Goal: Information Seeking & Learning: Learn about a topic

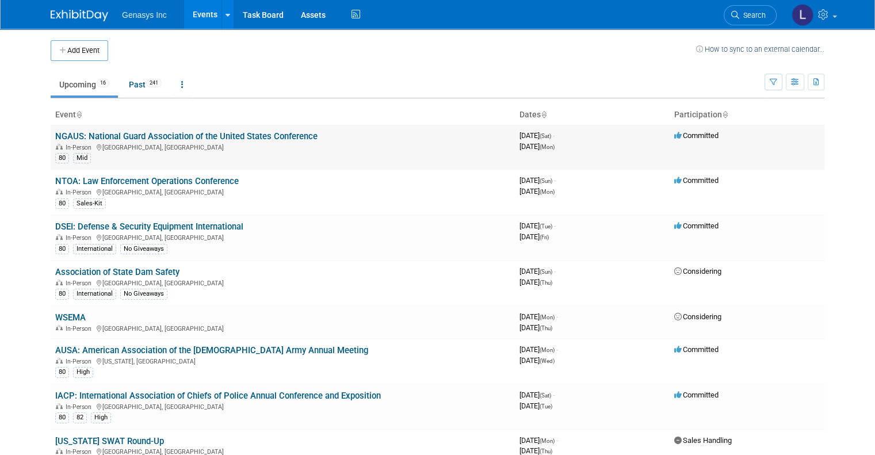
drag, startPoint x: 311, startPoint y: 136, endPoint x: 47, endPoint y: 136, distance: 264.6
click at [51, 136] on td "NGAUS: National Guard Association of the United States Conference In-Person [GE…" at bounding box center [283, 147] width 464 height 45
copy link "NGAUS: National Guard Association of the United States Conference"
drag, startPoint x: 254, startPoint y: 179, endPoint x: 45, endPoint y: 184, distance: 209.4
click at [51, 184] on td "NTOA: Law Enforcement Operations Conference In-Person [GEOGRAPHIC_DATA], [GEOGR…" at bounding box center [283, 192] width 464 height 45
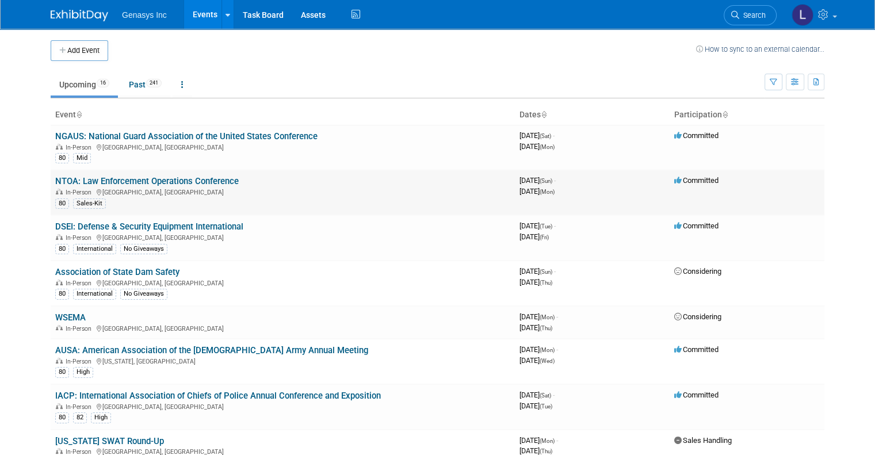
copy link "NTOA: Law Enforcement Operations Conference"
click at [160, 136] on link "NGAUS: National Guard Association of the United States Conference" at bounding box center [186, 136] width 262 height 10
click at [84, 182] on link "NTOA: Law Enforcement Operations Conference" at bounding box center [146, 181] width 183 height 10
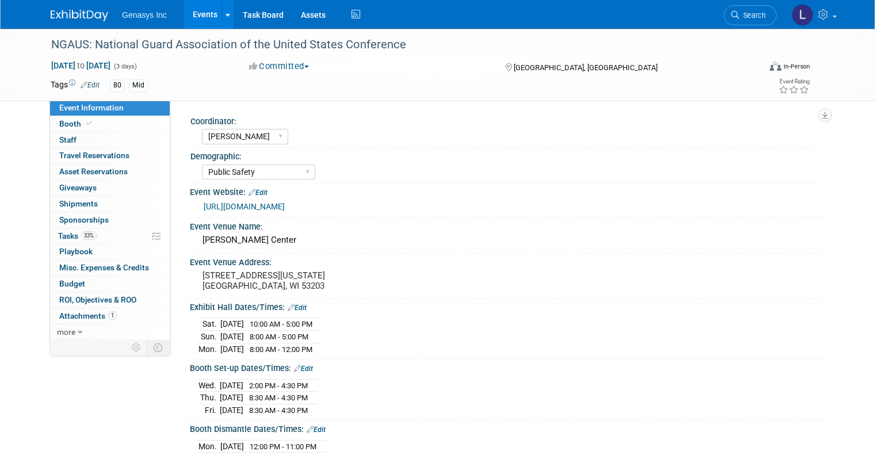
select select "[PERSON_NAME]"
select select "Public Safety"
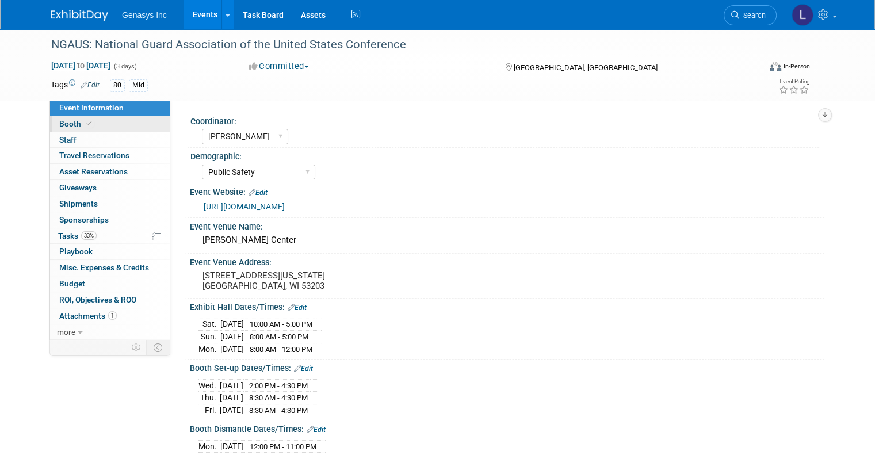
click at [71, 130] on link "Booth" at bounding box center [110, 124] width 120 height 16
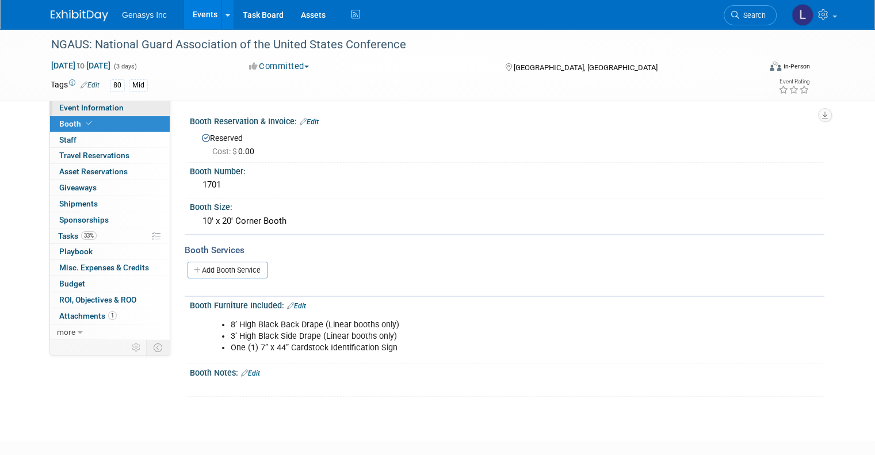
click at [74, 107] on span "Event Information" at bounding box center [91, 107] width 64 height 9
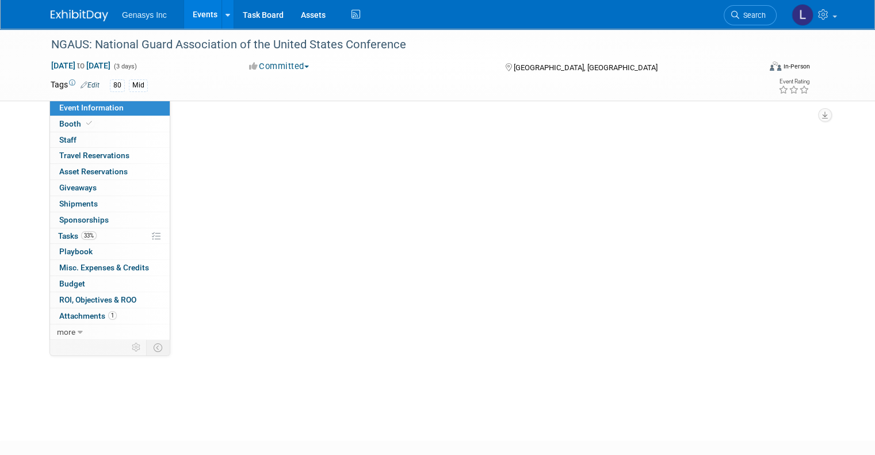
select select "[PERSON_NAME]"
select select "Public Safety"
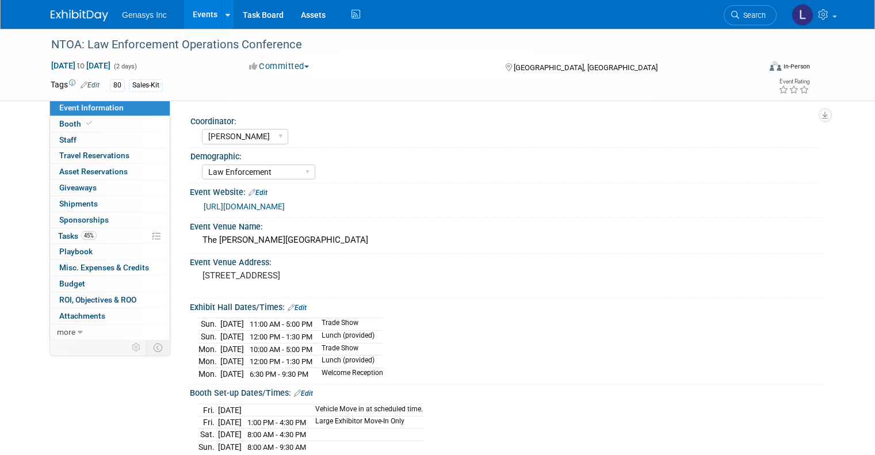
select select "[PERSON_NAME]"
select select "Law Enforcement"
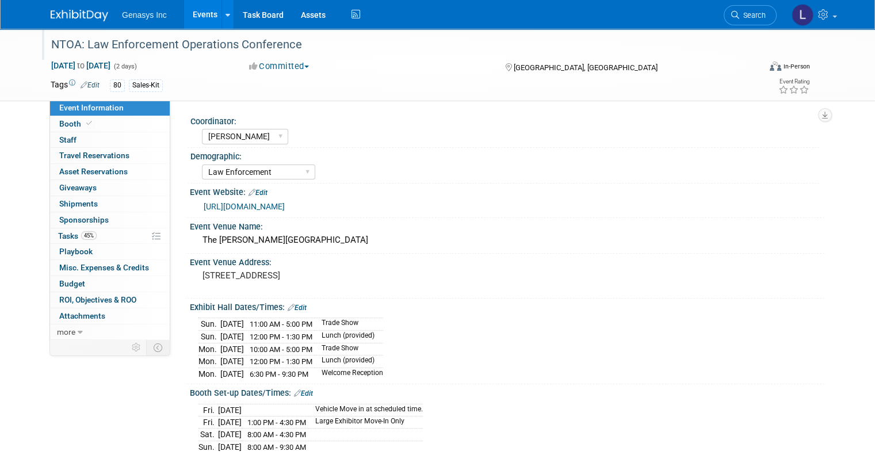
drag, startPoint x: 290, startPoint y: 45, endPoint x: 34, endPoint y: 49, distance: 256.0
click at [42, 49] on div "NTOA: Law Enforcement Operations Conference" at bounding box center [398, 44] width 712 height 31
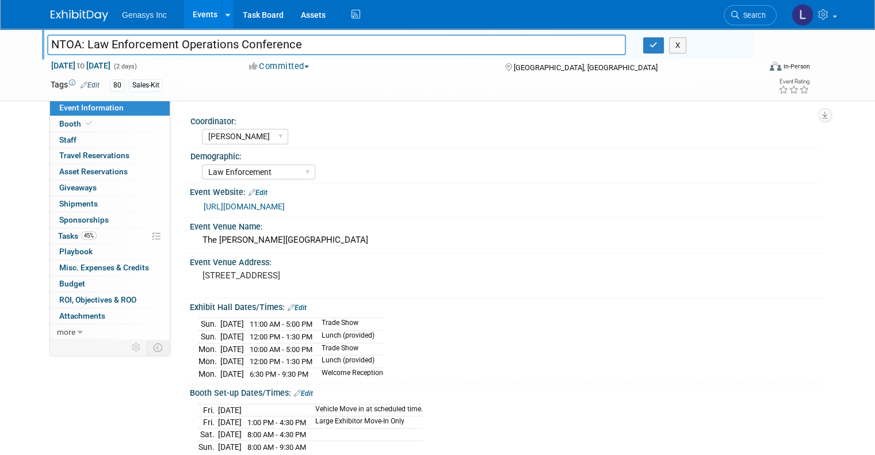
drag, startPoint x: 303, startPoint y: 41, endPoint x: 34, endPoint y: 44, distance: 268.6
click at [39, 44] on div "NTOA: Law Enforcement Operations Conference" at bounding box center [337, 45] width 596 height 17
click at [74, 119] on span "Booth" at bounding box center [76, 123] width 35 height 9
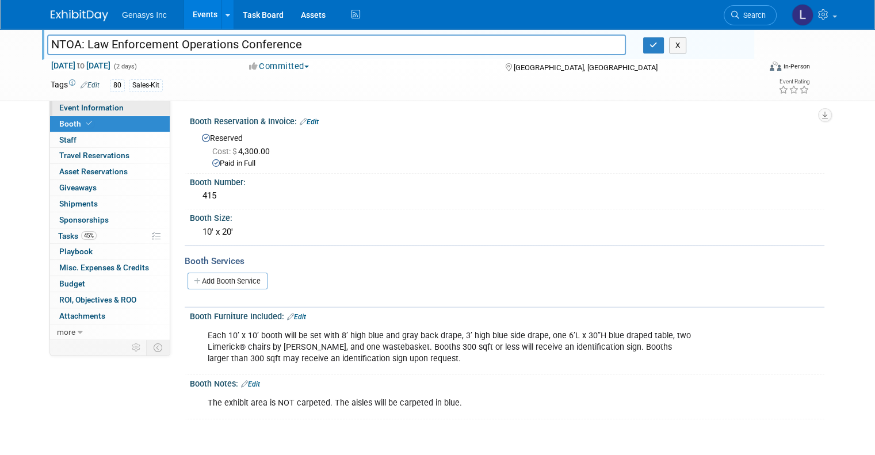
click at [86, 105] on span "Event Information" at bounding box center [91, 107] width 64 height 9
select select "[PERSON_NAME]"
select select "Law Enforcement"
